Goal: Find specific page/section: Find specific page/section

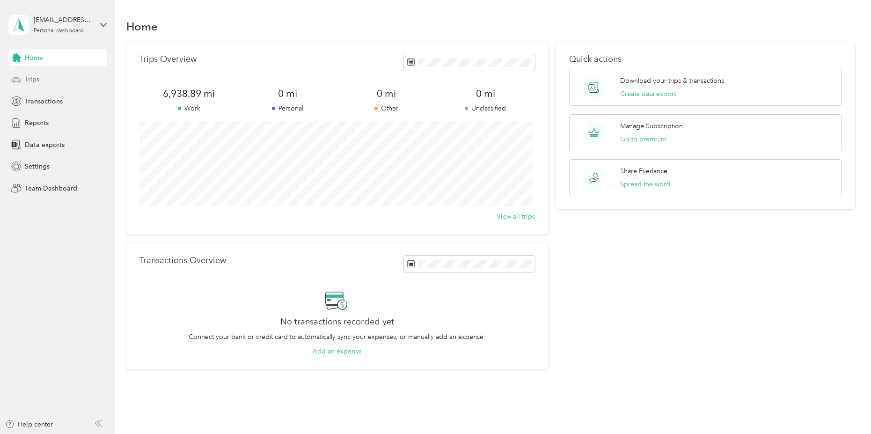
click at [39, 79] on span "Trips" at bounding box center [32, 79] width 15 height 10
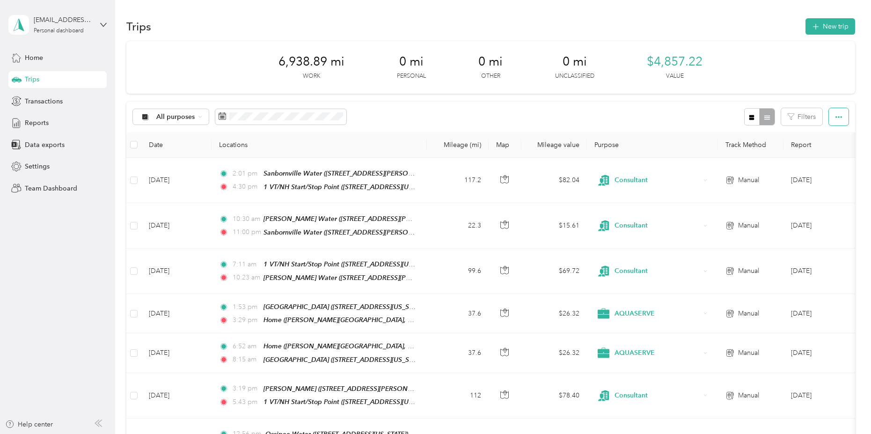
click at [837, 118] on icon "button" at bounding box center [839, 117] width 7 height 7
click at [797, 119] on button "Filters" at bounding box center [801, 116] width 41 height 17
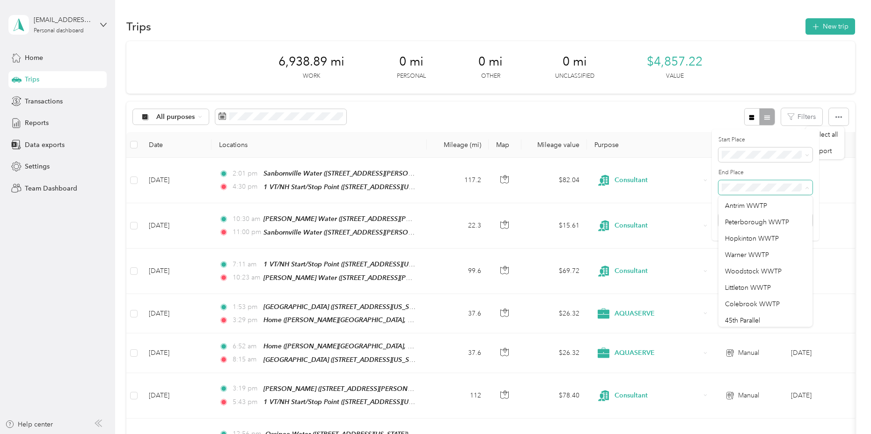
scroll to position [668, 0]
click at [753, 254] on li "Woodstock WWTP" at bounding box center [766, 249] width 94 height 16
